Goal: Check status

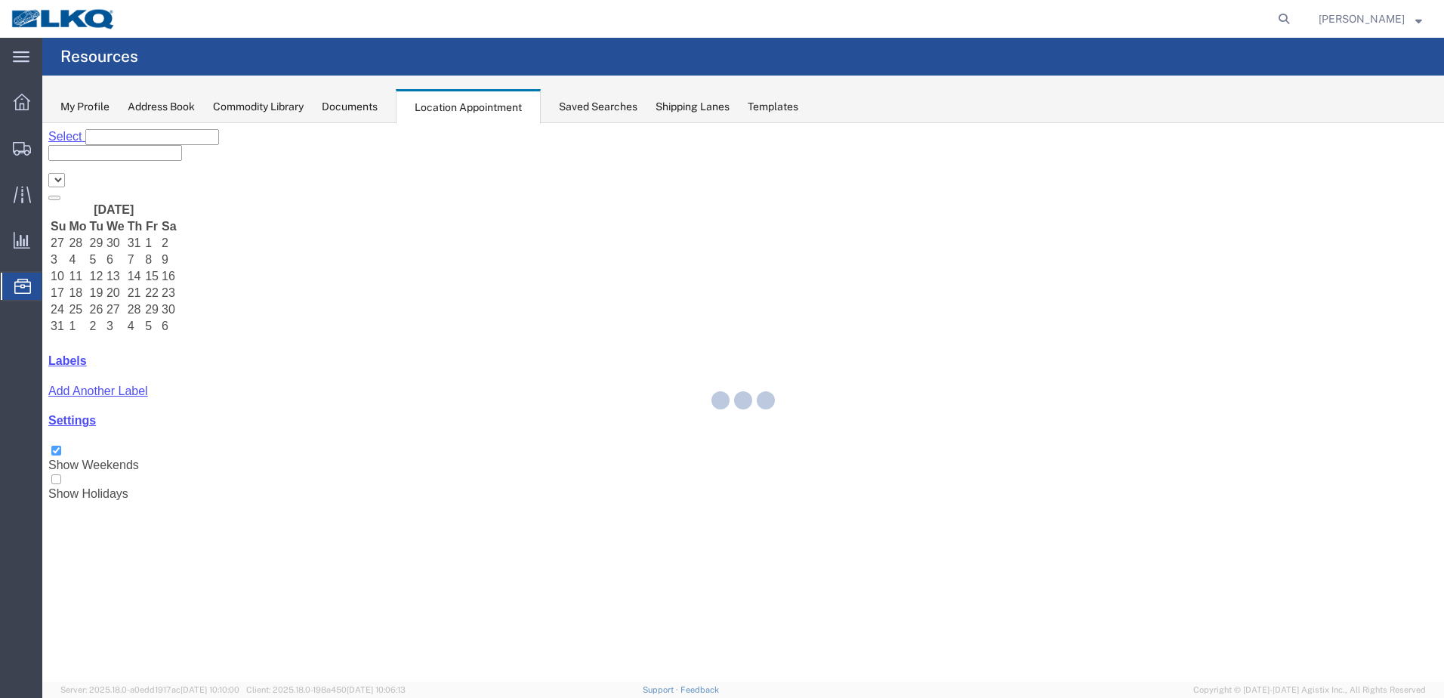
select select "28018"
